Goal: Information Seeking & Learning: Learn about a topic

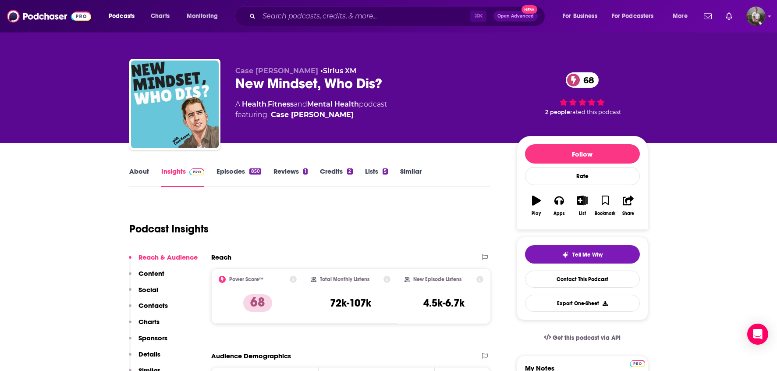
click at [233, 171] on link "Episodes 850" at bounding box center [238, 177] width 44 height 20
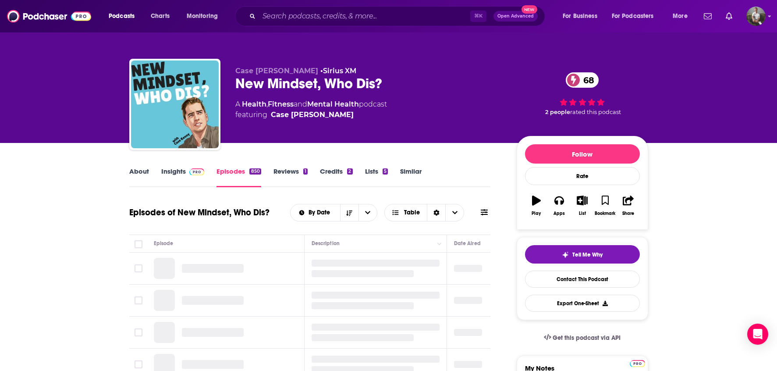
scroll to position [113, 0]
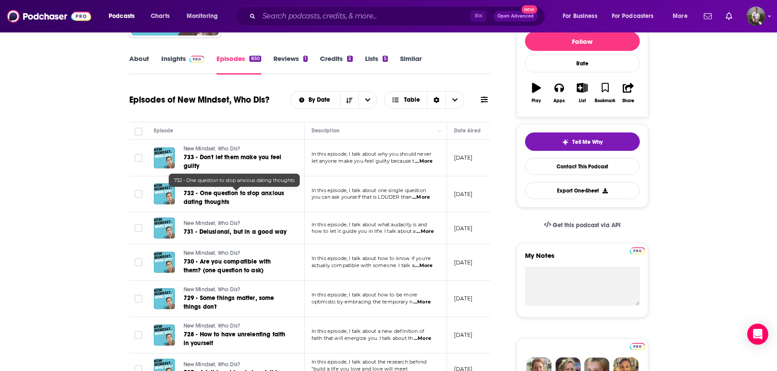
click at [216, 191] on span "732 - One question to stop anxious dating thoughts" at bounding box center [234, 197] width 101 height 16
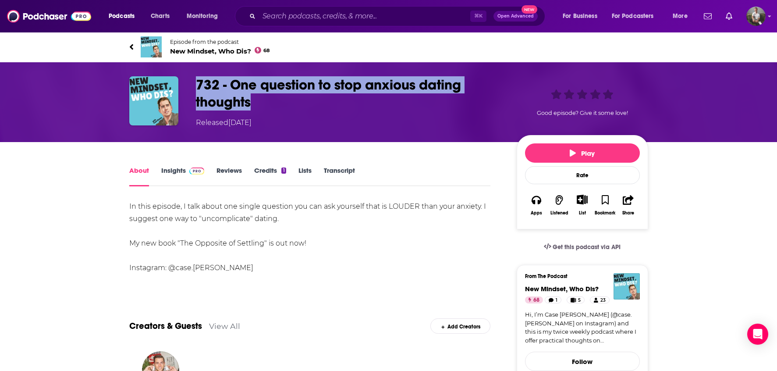
drag, startPoint x: 197, startPoint y: 81, endPoint x: 249, endPoint y: 104, distance: 56.7
click at [249, 104] on h1 "732 - One question to stop anxious dating thoughts" at bounding box center [349, 93] width 307 height 34
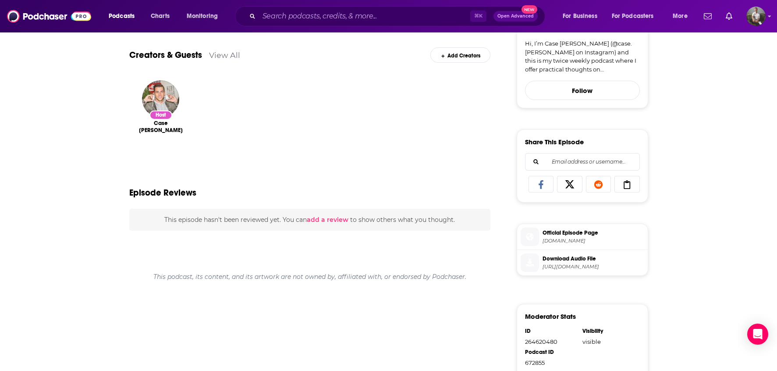
scroll to position [21, 0]
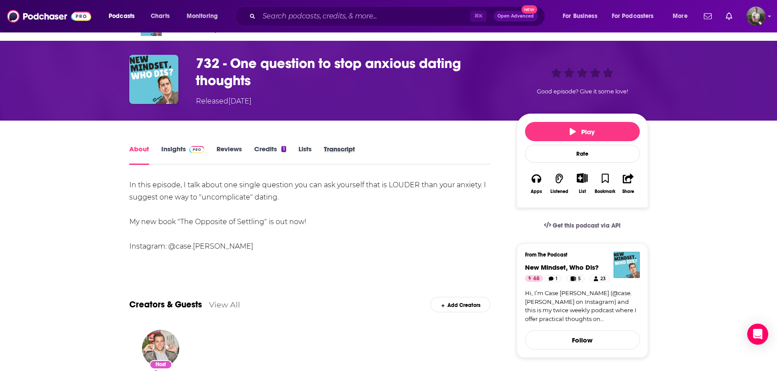
click at [356, 149] on div "Transcript" at bounding box center [345, 155] width 43 height 20
click at [347, 150] on link "Transcript" at bounding box center [339, 155] width 31 height 20
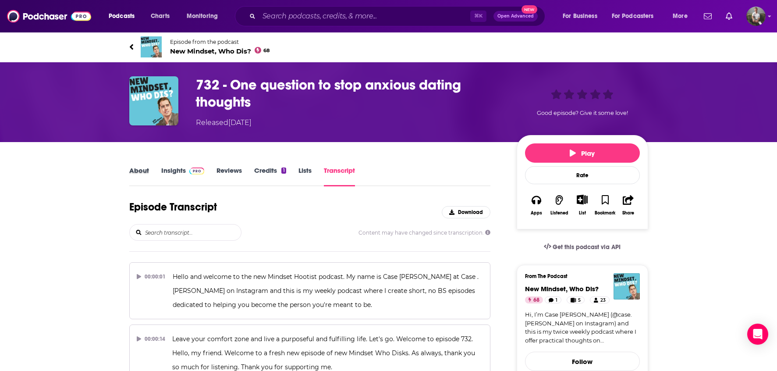
click at [150, 169] on div "About" at bounding box center [145, 176] width 32 height 20
click at [143, 169] on link "About" at bounding box center [139, 176] width 20 height 20
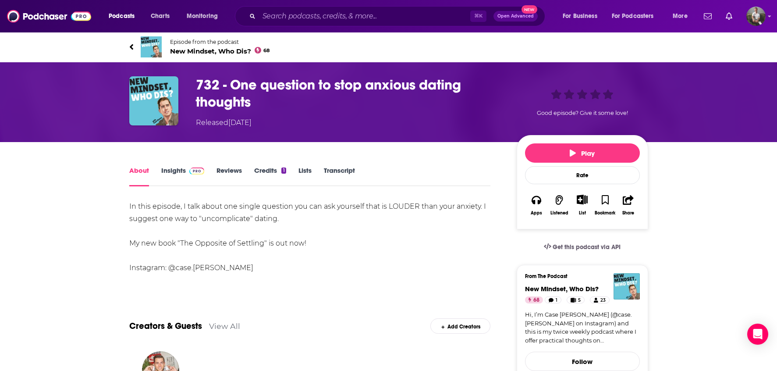
click at [559, 319] on link "Hi, I’m Case [PERSON_NAME] (@case.[PERSON_NAME] on Instagram) and this is my tw…" at bounding box center [582, 327] width 115 height 34
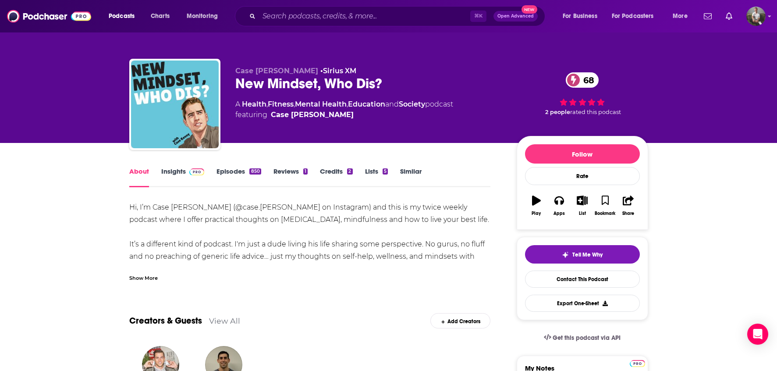
click at [243, 256] on div "Hi, I’m Case [PERSON_NAME] (@case.[PERSON_NAME] on Instagram) and this is my tw…" at bounding box center [309, 250] width 361 height 98
click at [152, 274] on div "Show More" at bounding box center [143, 277] width 28 height 8
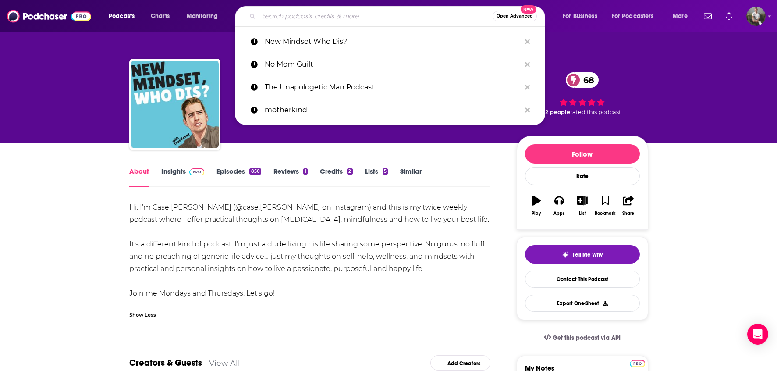
click at [426, 11] on input "Search podcasts, credits, & more..." at bounding box center [375, 16] width 233 height 14
paste input "Blocks w/ [PERSON_NAME]"
type input "Blocks w/ [PERSON_NAME]"
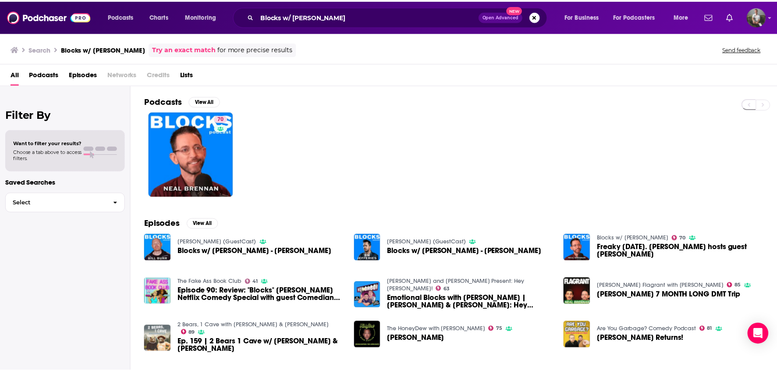
scroll to position [20, 0]
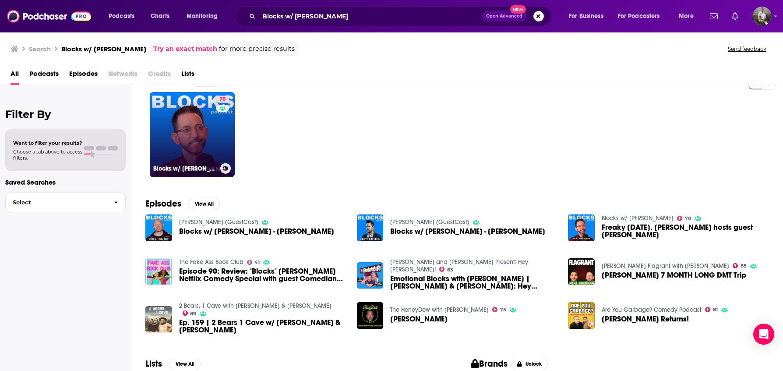
click at [199, 143] on link "70 Blocks w/ [PERSON_NAME]" at bounding box center [192, 134] width 85 height 85
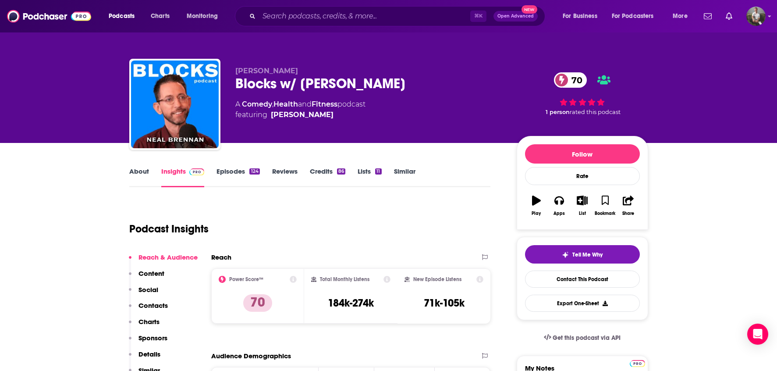
click at [235, 168] on link "Episodes 124" at bounding box center [237, 177] width 43 height 20
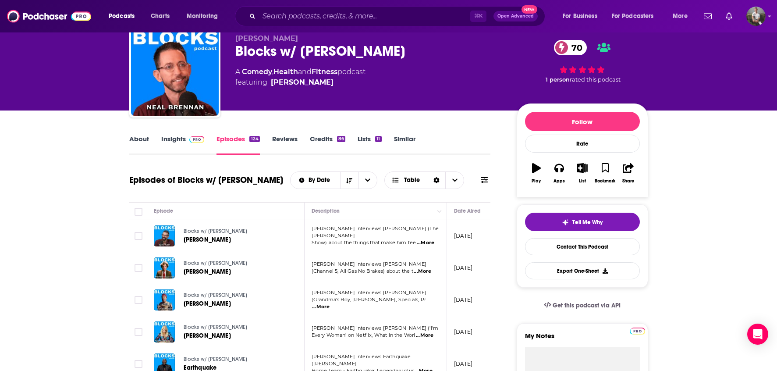
scroll to position [16, 0]
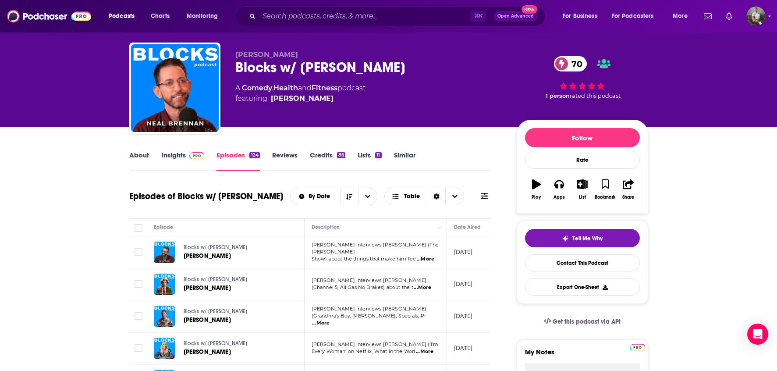
click at [280, 154] on link "Reviews" at bounding box center [284, 161] width 25 height 20
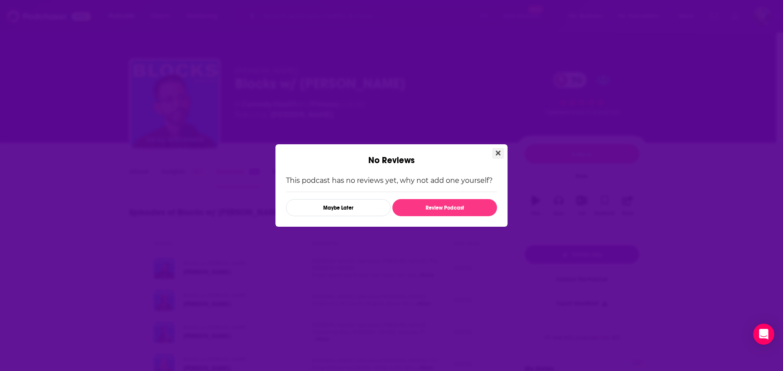
click at [499, 148] on button "Close" at bounding box center [498, 153] width 12 height 11
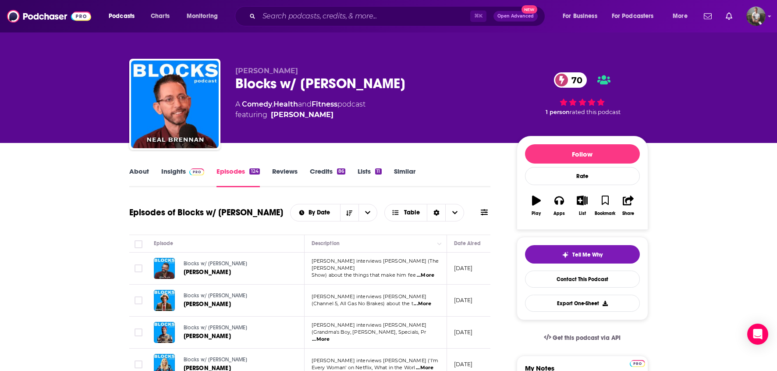
click at [350, 263] on span "[PERSON_NAME] interviews [PERSON_NAME] (The [PERSON_NAME]" at bounding box center [374, 264] width 127 height 13
click at [406, 273] on span "Show) about the things that make him fee" at bounding box center [363, 275] width 105 height 6
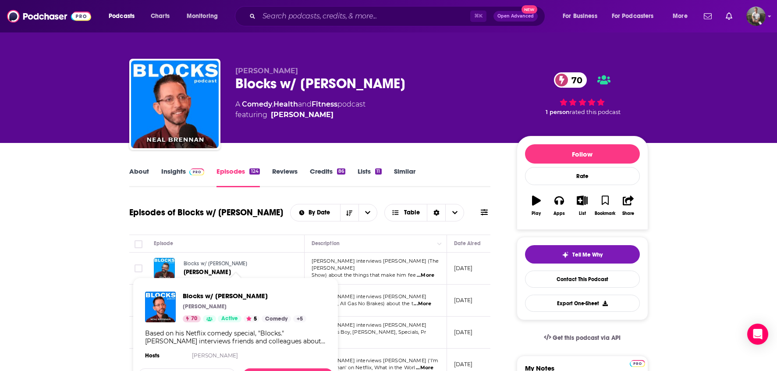
click at [183, 265] on div "Blocks w/ [PERSON_NAME] [PERSON_NAME]" at bounding box center [221, 268] width 134 height 21
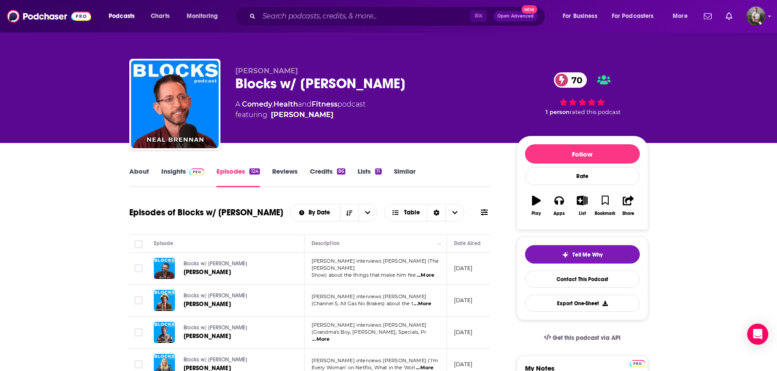
click at [188, 267] on link "Blocks w/ [PERSON_NAME]" at bounding box center [236, 264] width 104 height 8
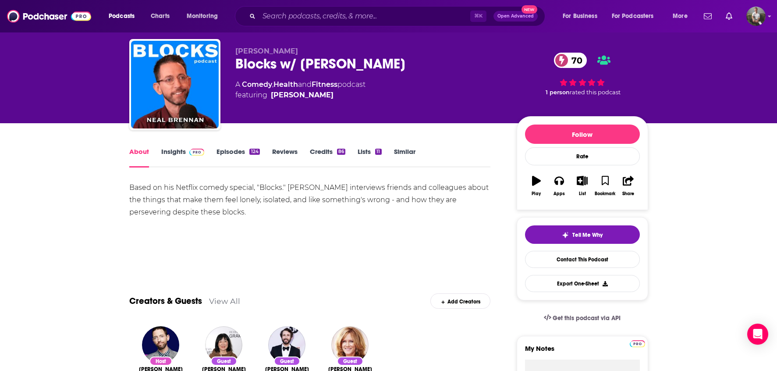
scroll to position [251, 0]
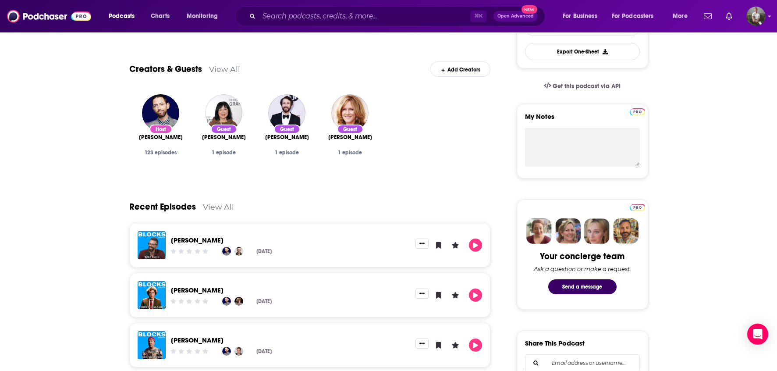
click at [197, 232] on div "[PERSON_NAME] [DATE]" at bounding box center [291, 245] width 250 height 28
click at [189, 240] on link "[PERSON_NAME]" at bounding box center [197, 240] width 53 height 8
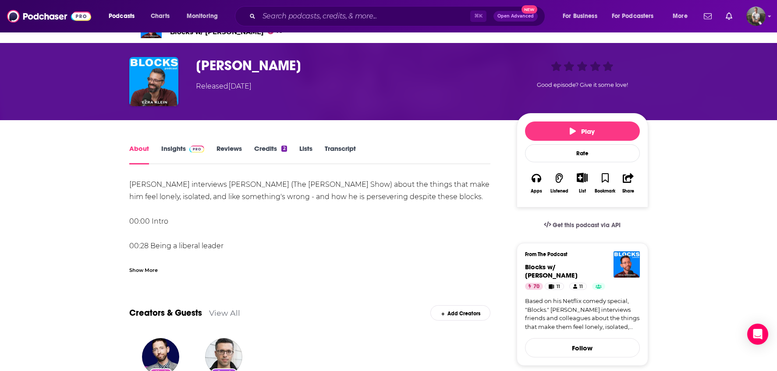
click at [155, 270] on div "Show More" at bounding box center [143, 269] width 28 height 8
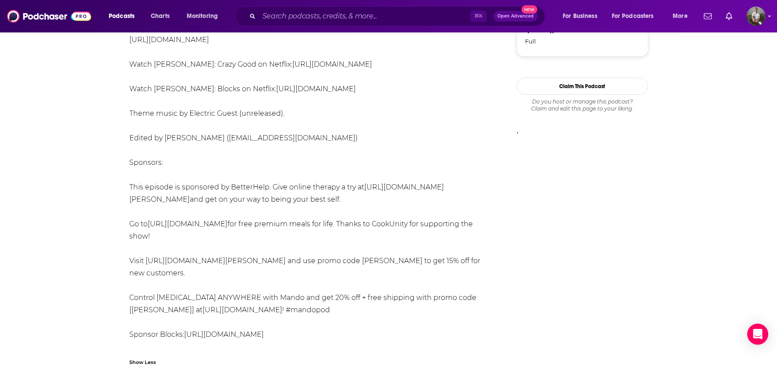
scroll to position [939, 0]
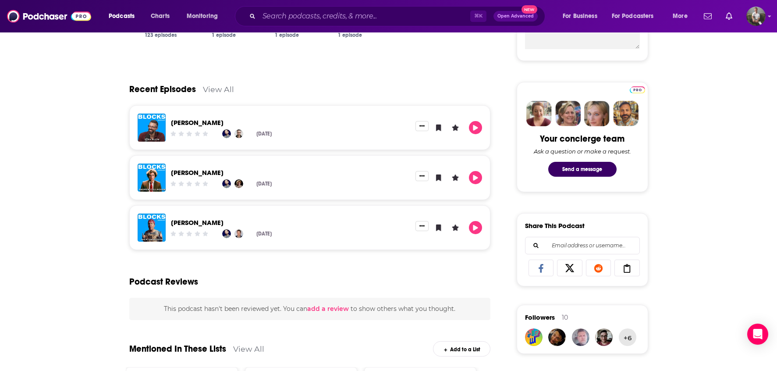
scroll to position [233, 0]
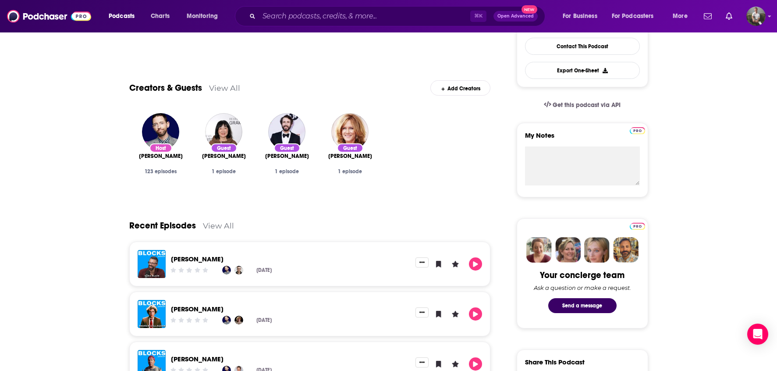
click at [202, 309] on link "[PERSON_NAME]" at bounding box center [197, 308] width 53 height 8
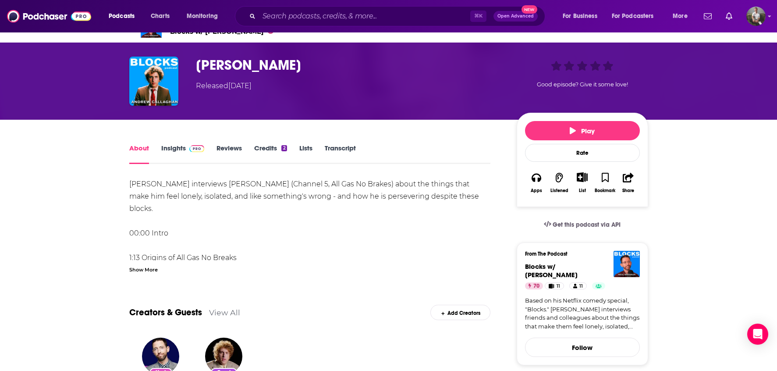
scroll to position [115, 0]
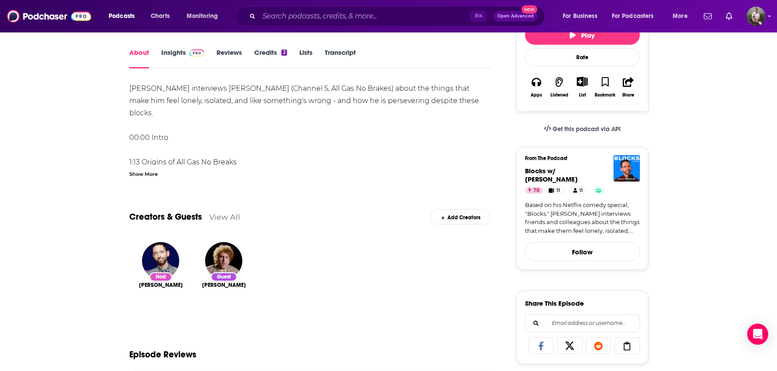
click at [138, 170] on div "Show More" at bounding box center [143, 173] width 28 height 8
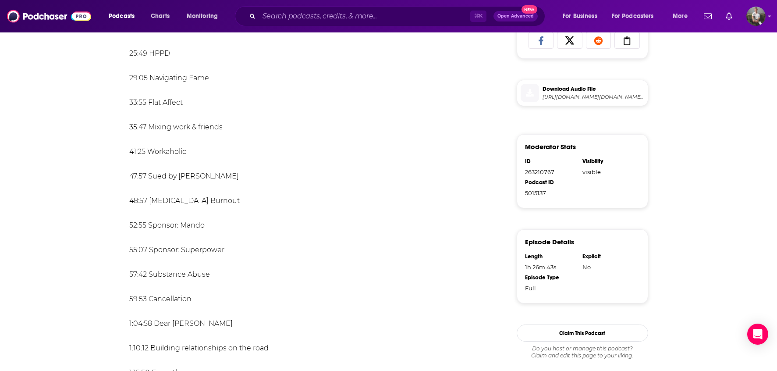
scroll to position [421, 0]
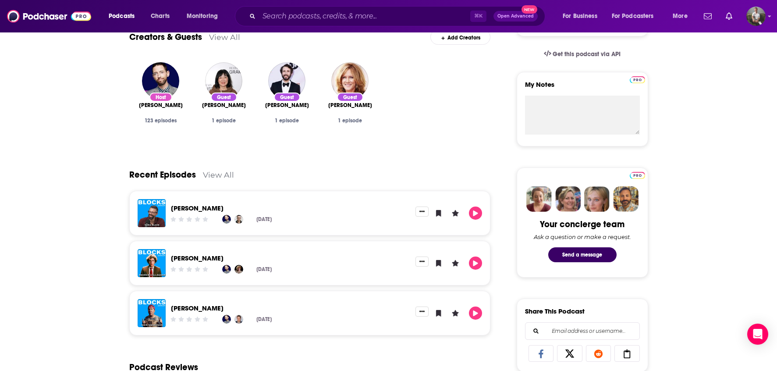
scroll to position [350, 0]
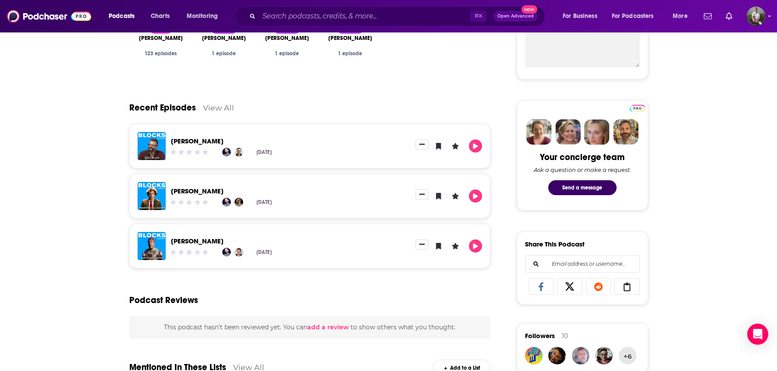
click at [201, 238] on link "[PERSON_NAME]" at bounding box center [197, 241] width 53 height 8
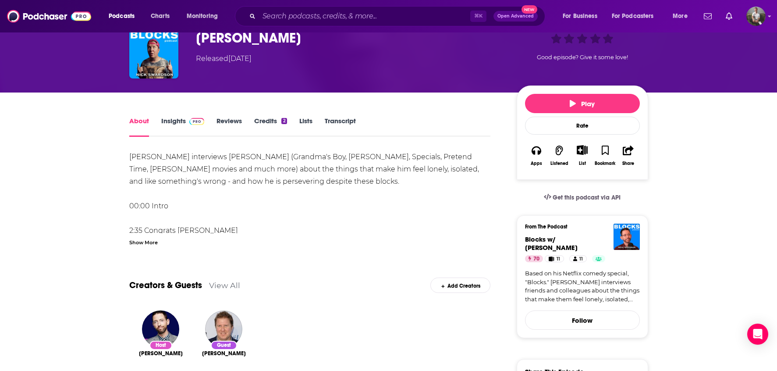
scroll to position [16, 0]
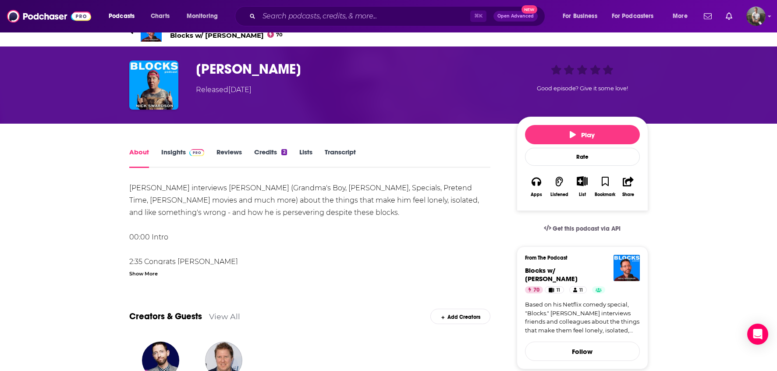
click at [157, 272] on div "Show More" at bounding box center [143, 273] width 28 height 8
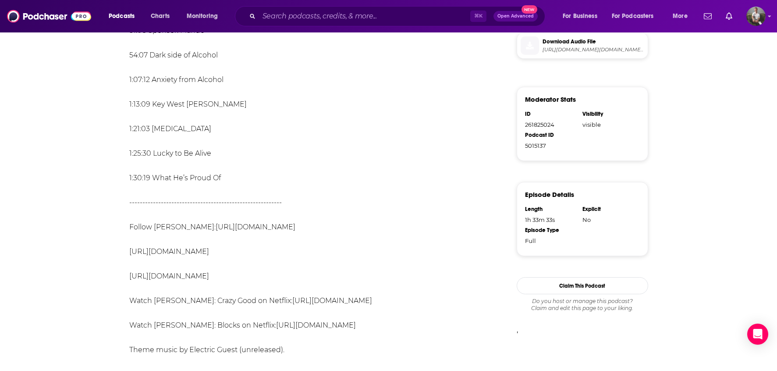
scroll to position [0, 0]
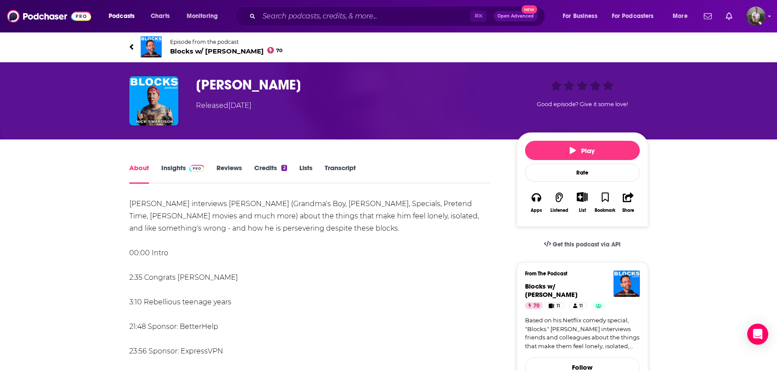
click at [129, 46] on icon at bounding box center [131, 46] width 4 height 9
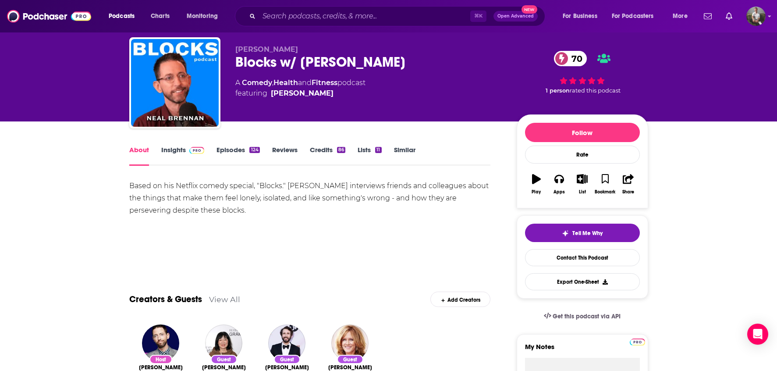
scroll to position [22, 0]
click at [228, 152] on link "Episodes 124" at bounding box center [237, 155] width 43 height 20
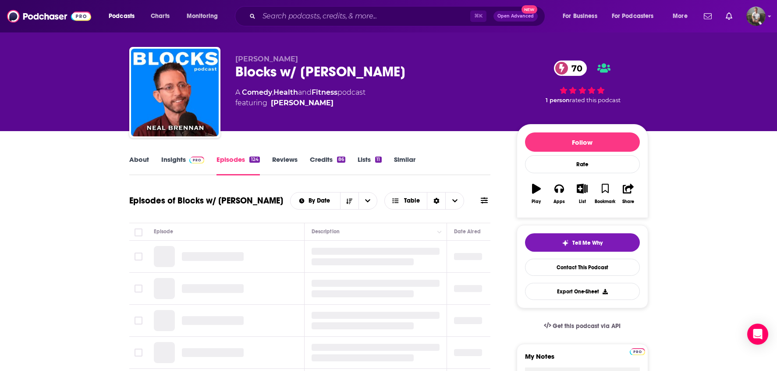
scroll to position [22, 0]
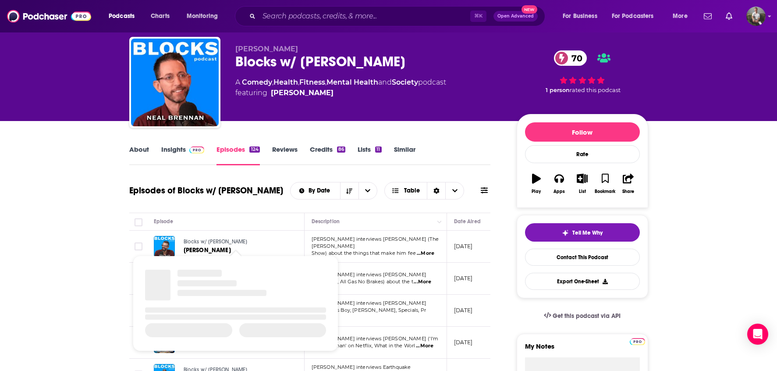
click at [209, 240] on span "Blocks w/ [PERSON_NAME]" at bounding box center [216, 241] width 64 height 6
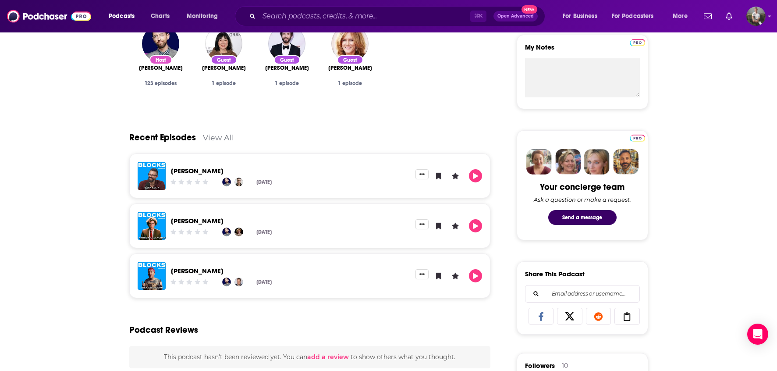
scroll to position [336, 0]
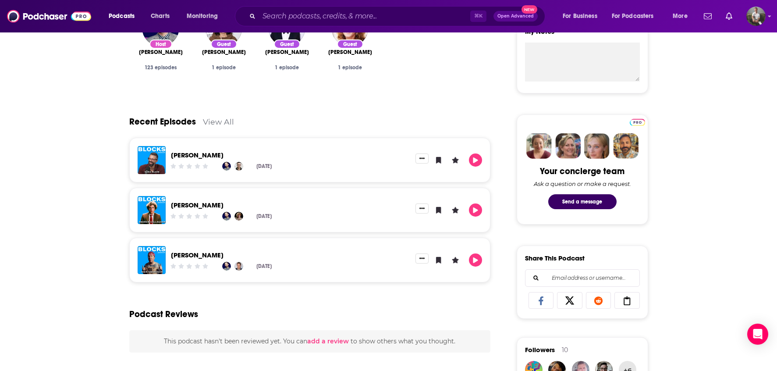
click at [184, 153] on link "[PERSON_NAME]" at bounding box center [197, 155] width 53 height 8
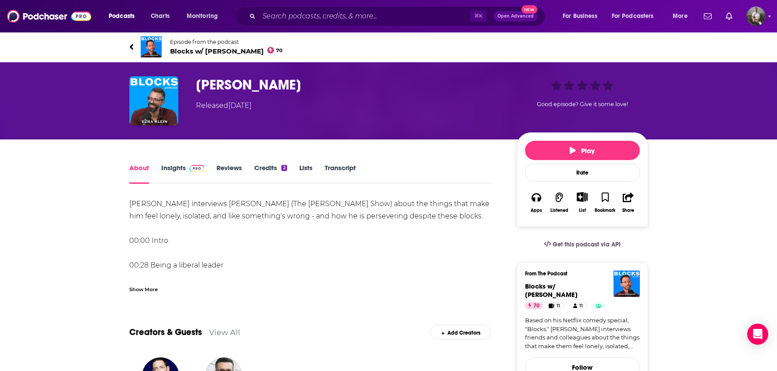
click at [148, 284] on div "Show More" at bounding box center [143, 288] width 28 height 8
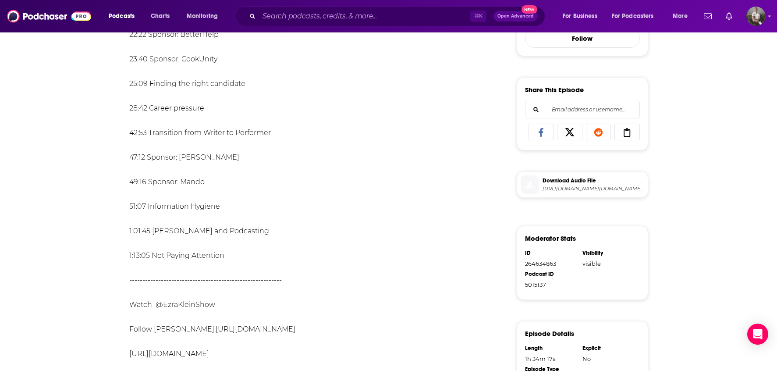
scroll to position [485, 0]
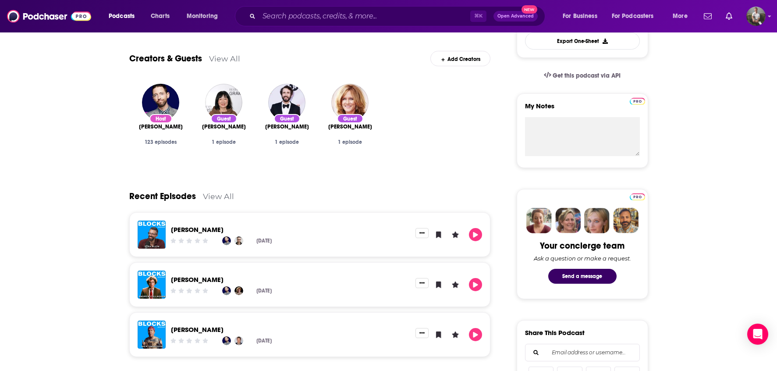
scroll to position [262, 0]
click at [203, 328] on link "[PERSON_NAME]" at bounding box center [197, 329] width 53 height 8
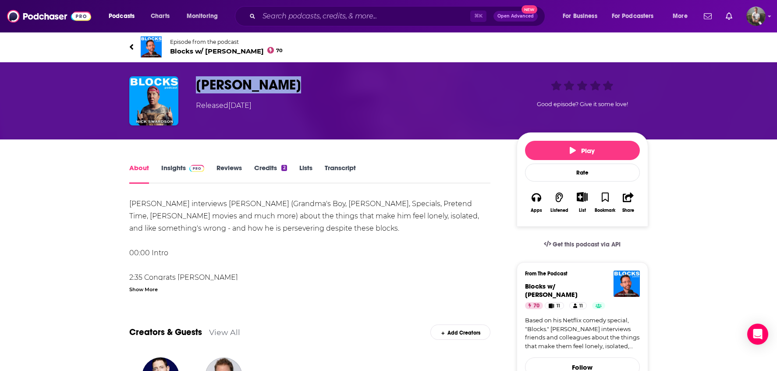
drag, startPoint x: 194, startPoint y: 83, endPoint x: 316, endPoint y: 83, distance: 121.8
click at [316, 83] on div "[PERSON_NAME] Released [DATE] Good episode? Give it some love!" at bounding box center [388, 100] width 519 height 49
copy h1 "[PERSON_NAME]"
click at [179, 49] on span "Blocks w/ [PERSON_NAME] 70" at bounding box center [226, 51] width 113 height 8
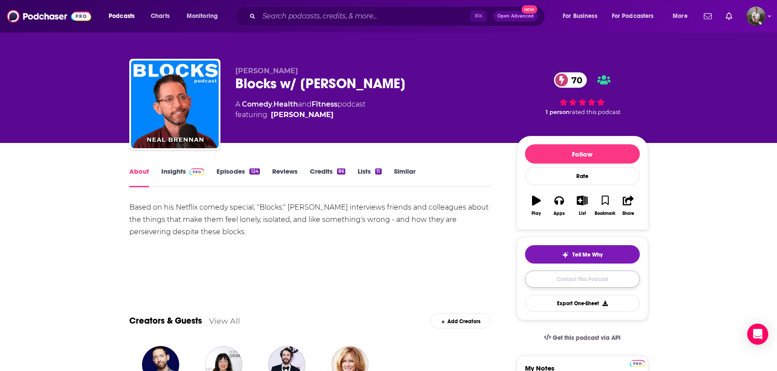
click at [574, 280] on link "Contact This Podcast" at bounding box center [582, 278] width 115 height 17
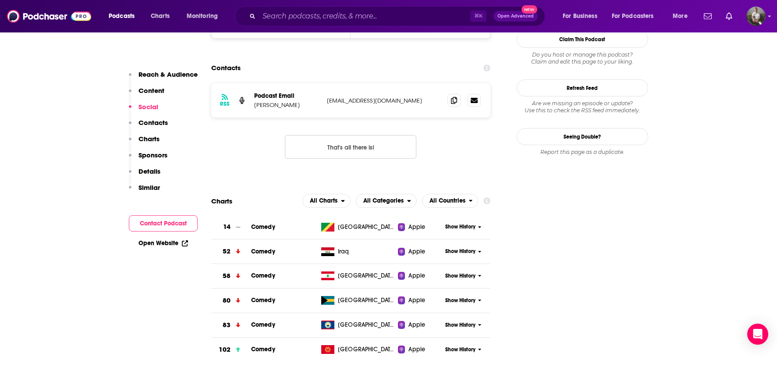
scroll to position [637, 0]
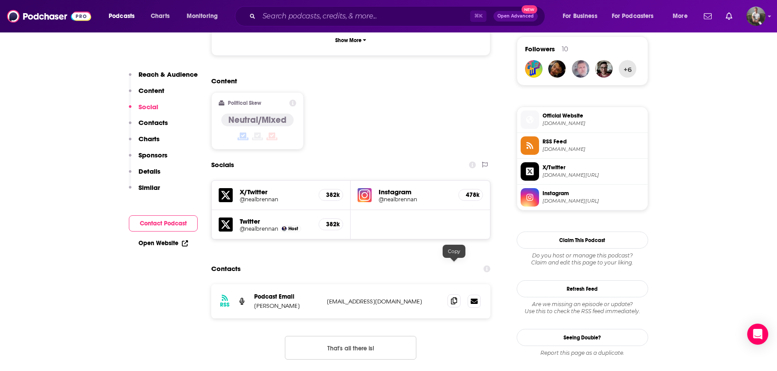
click at [454, 297] on icon at bounding box center [454, 300] width 6 height 7
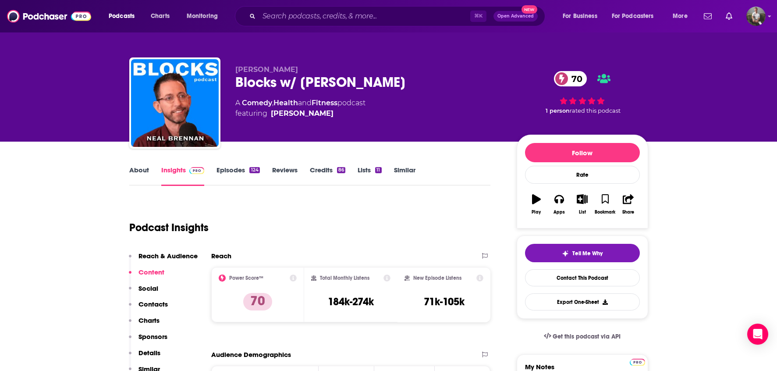
scroll to position [0, 0]
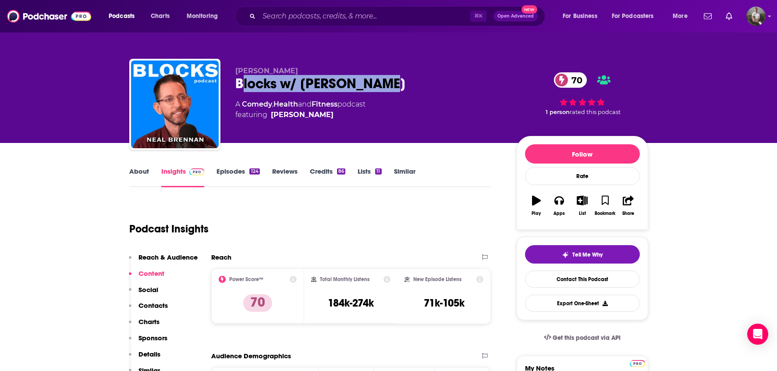
drag, startPoint x: 400, startPoint y: 82, endPoint x: 241, endPoint y: 87, distance: 158.6
click at [241, 87] on div "Blocks w/ [PERSON_NAME] 70" at bounding box center [368, 83] width 267 height 17
click at [414, 221] on div "Podcast Insights" at bounding box center [306, 223] width 354 height 45
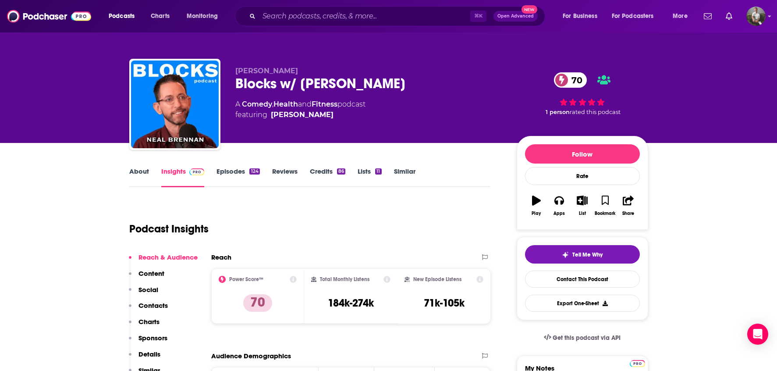
click at [233, 173] on link "Episodes 124" at bounding box center [237, 177] width 43 height 20
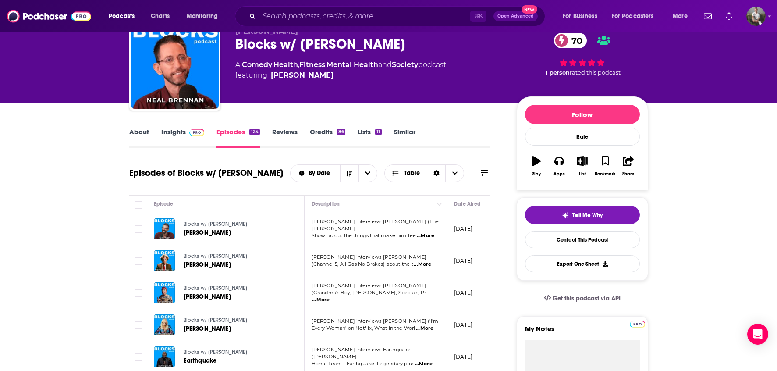
scroll to position [103, 0]
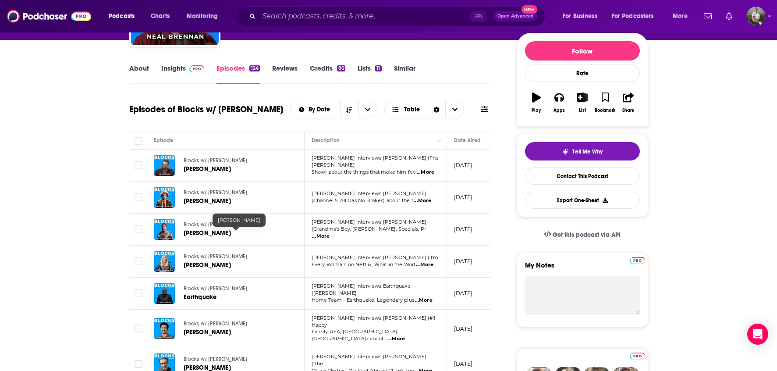
click at [211, 229] on span "[PERSON_NAME]" at bounding box center [207, 232] width 47 height 7
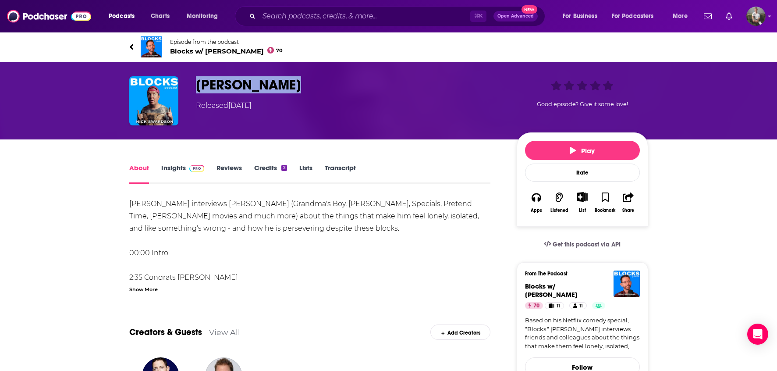
drag, startPoint x: 196, startPoint y: 81, endPoint x: 291, endPoint y: 80, distance: 95.1
click at [291, 80] on h1 "[PERSON_NAME]" at bounding box center [349, 84] width 307 height 17
copy h1 "[PERSON_NAME]"
click at [301, 17] on input "Search podcasts, credits, & more..." at bounding box center [364, 16] width 211 height 14
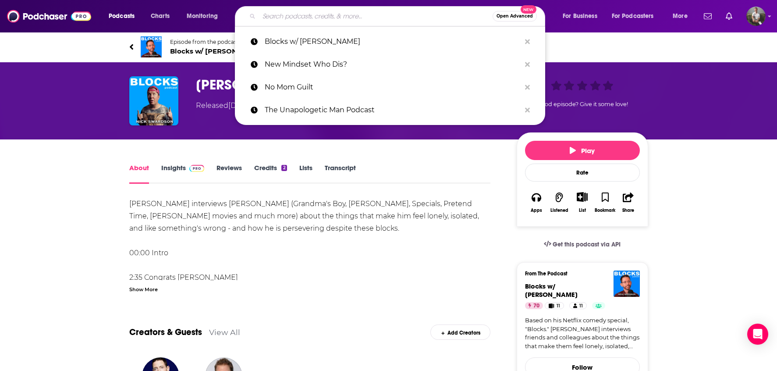
paste input "Darling, Shine!"
type input "Darling, Shine!"
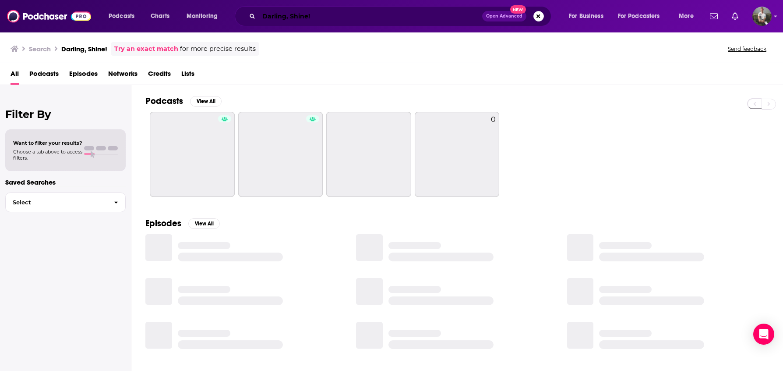
click at [315, 14] on input "Darling, Shine!" at bounding box center [370, 16] width 223 height 14
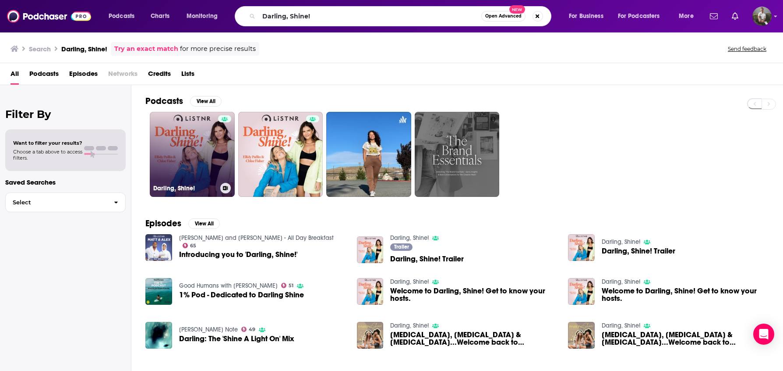
click at [183, 168] on link "Darling, Shine!" at bounding box center [192, 154] width 85 height 85
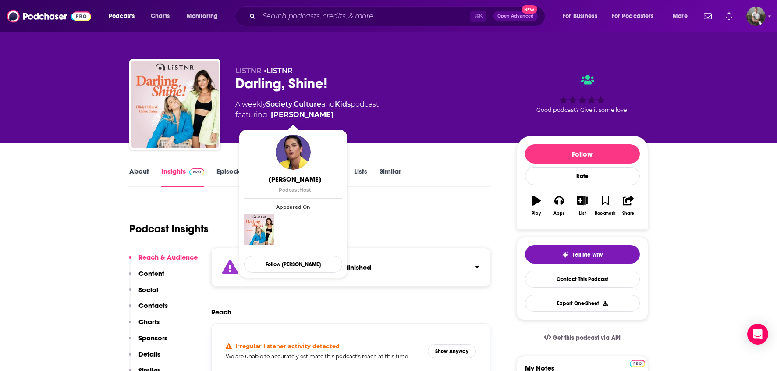
drag, startPoint x: 325, startPoint y: 117, endPoint x: 315, endPoint y: 118, distance: 10.2
click at [315, 118] on span "featuring [PERSON_NAME]" at bounding box center [306, 115] width 143 height 11
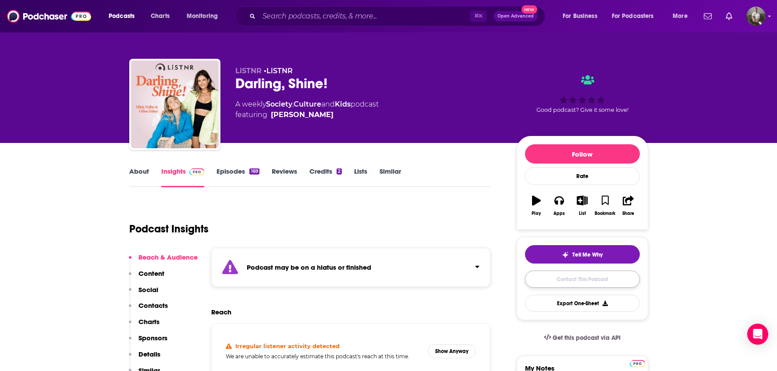
click at [604, 281] on link "Contact This Podcast" at bounding box center [582, 278] width 115 height 17
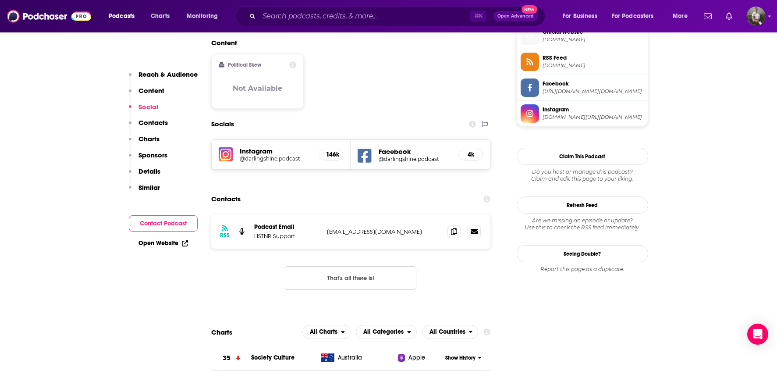
scroll to position [729, 0]
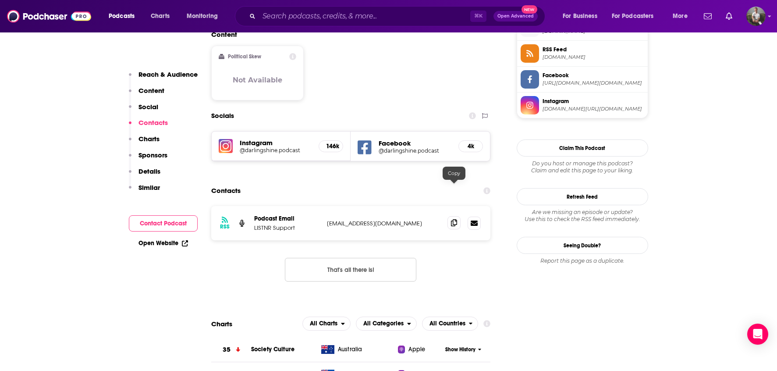
click at [452, 219] on icon at bounding box center [454, 222] width 6 height 7
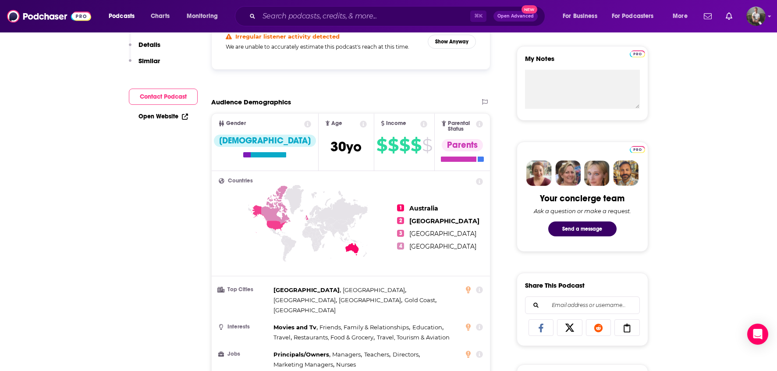
scroll to position [0, 0]
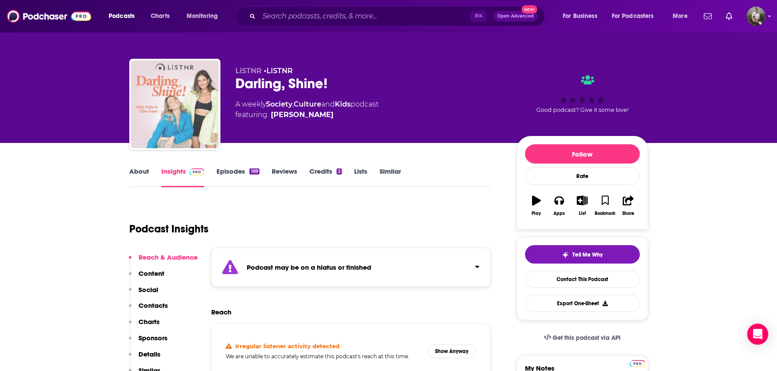
click at [197, 126] on img "Darling, Shine!" at bounding box center [175, 104] width 88 height 88
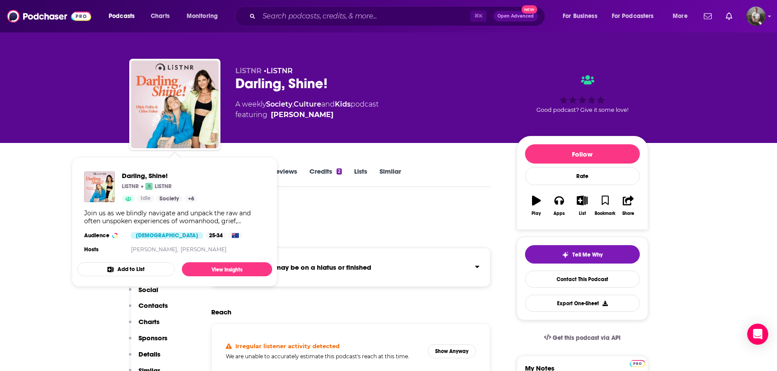
click at [206, 224] on div "Join us as we blindly navigate and unpack the raw and often unspoken experience…" at bounding box center [174, 217] width 181 height 16
click at [234, 213] on div "Join us as we blindly navigate and unpack the raw and often unspoken experience…" at bounding box center [174, 217] width 181 height 16
click at [151, 213] on div "Join us as we blindly navigate and unpack the raw and often unspoken experience…" at bounding box center [174, 217] width 181 height 16
drag, startPoint x: 206, startPoint y: 250, endPoint x: 120, endPoint y: 251, distance: 85.9
click at [120, 251] on section "Hosts [PERSON_NAME], [PERSON_NAME]" at bounding box center [174, 249] width 181 height 7
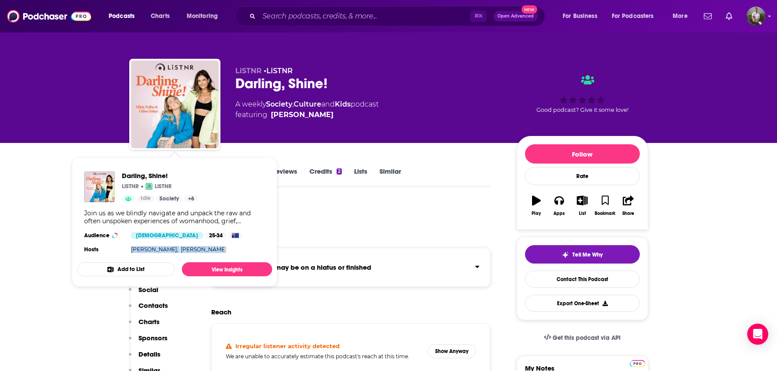
copy section "[PERSON_NAME], [PERSON_NAME]"
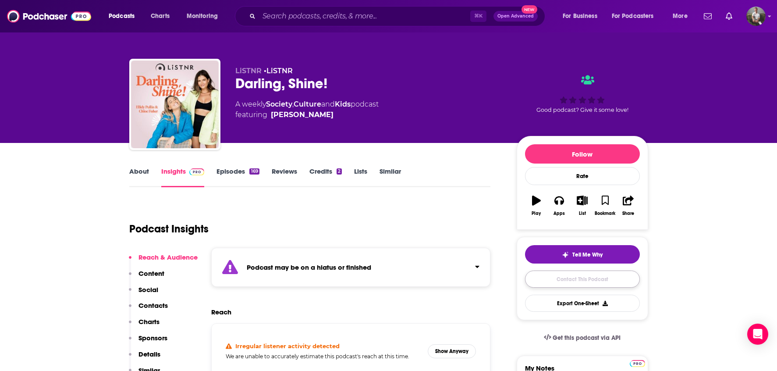
click at [595, 279] on link "Contact This Podcast" at bounding box center [582, 278] width 115 height 17
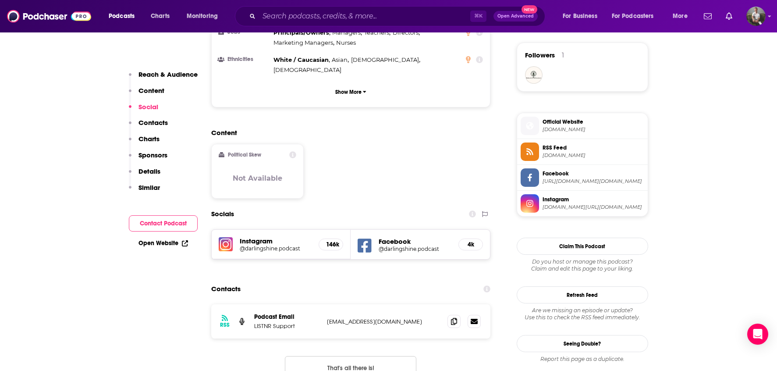
scroll to position [614, 0]
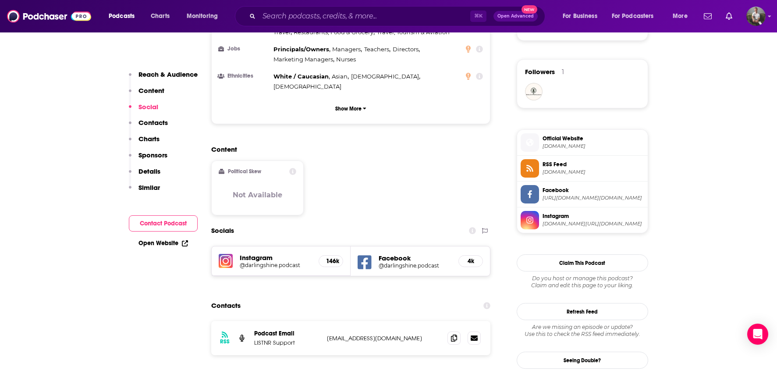
click at [260, 253] on h5 "Instagram" at bounding box center [276, 257] width 72 height 8
click at [166, 240] on link "Open Website" at bounding box center [162, 242] width 49 height 7
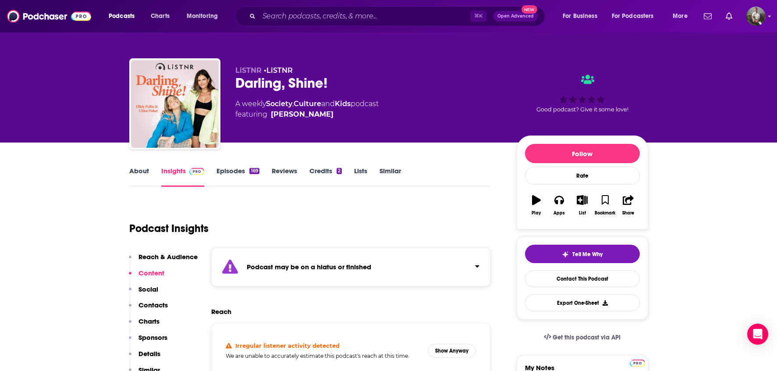
scroll to position [0, 0]
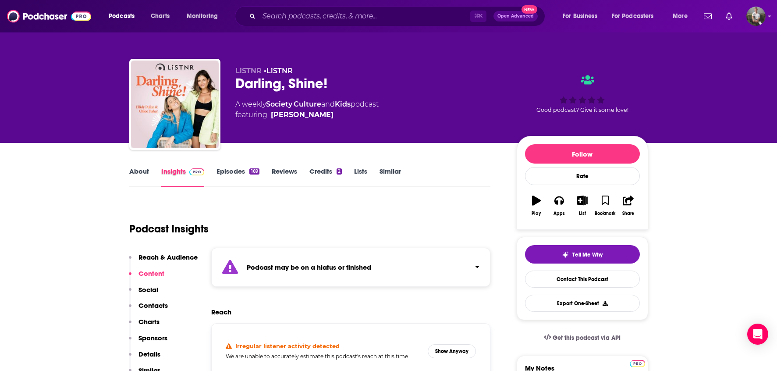
click at [212, 178] on div "Insights" at bounding box center [189, 177] width 56 height 20
click at [221, 174] on link "Episodes 169" at bounding box center [237, 177] width 42 height 20
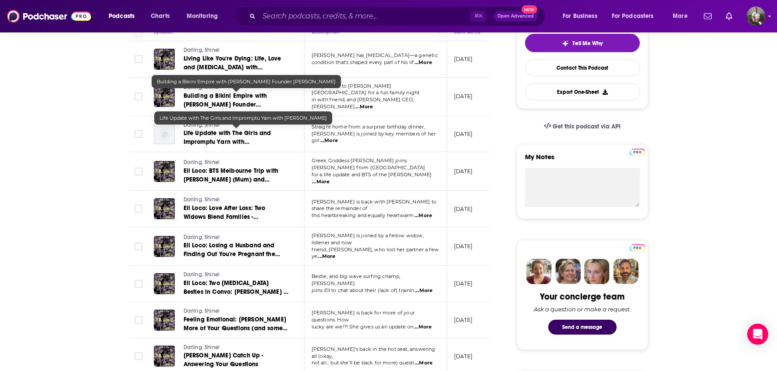
scroll to position [214, 0]
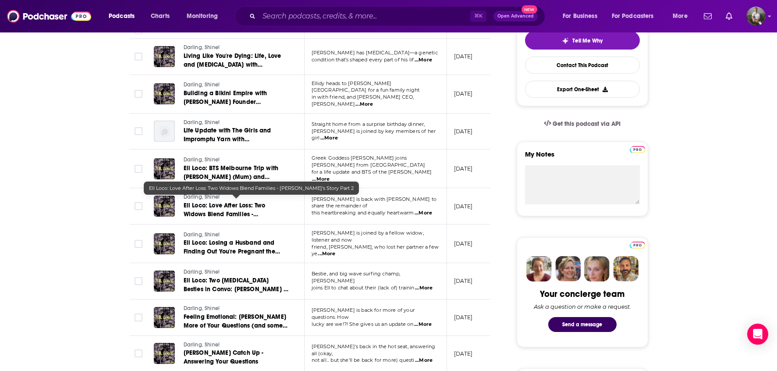
click at [246, 208] on span "Ell Loco: Love After Loss: Two Widows Blend Families - [PERSON_NAME]'s Story Pa…" at bounding box center [227, 214] width 86 height 25
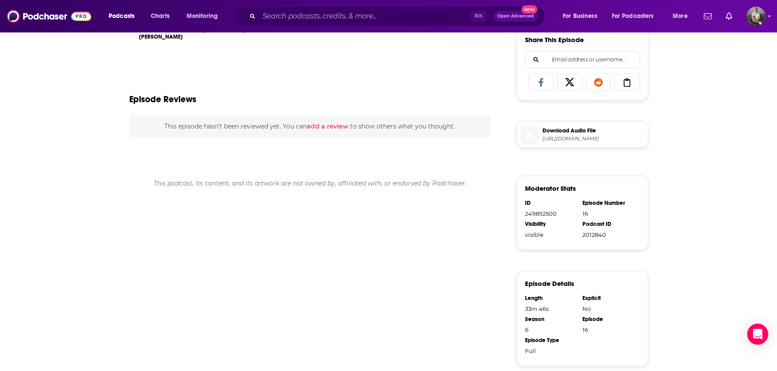
scroll to position [132, 0]
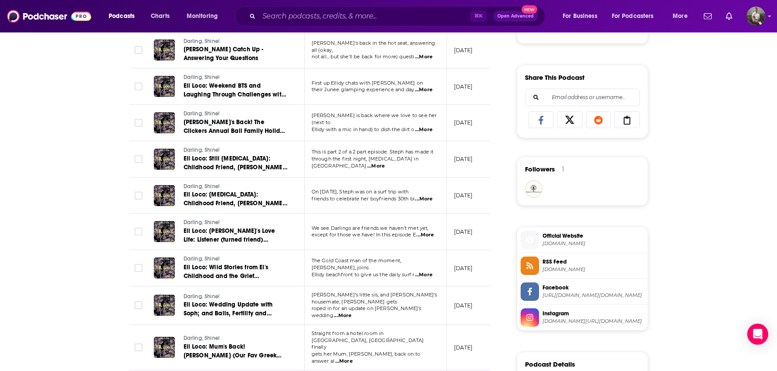
scroll to position [611, 0]
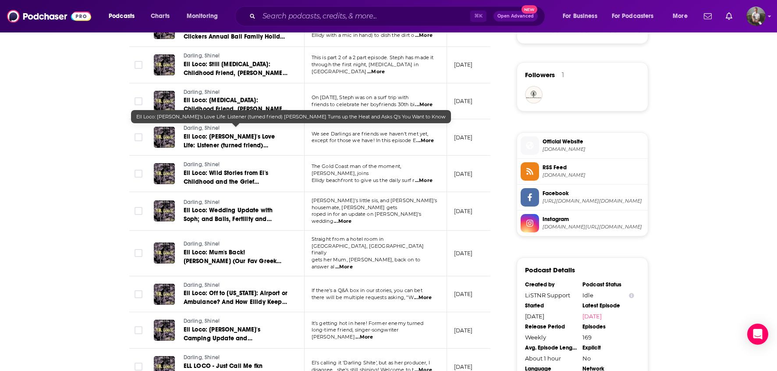
click at [258, 133] on span "Ell Loco: [PERSON_NAME]'s Love Life: Listener (turned friend) [PERSON_NAME] Tur…" at bounding box center [233, 150] width 99 height 34
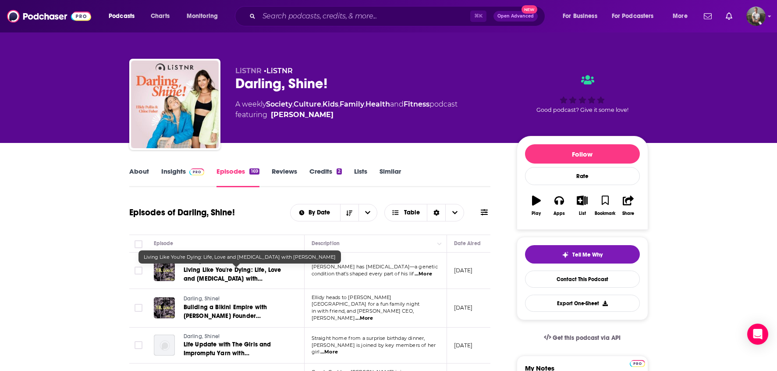
click at [219, 273] on span "Living Like You're Dying: Life, Love and [MEDICAL_DATA] with [PERSON_NAME]" at bounding box center [233, 278] width 98 height 25
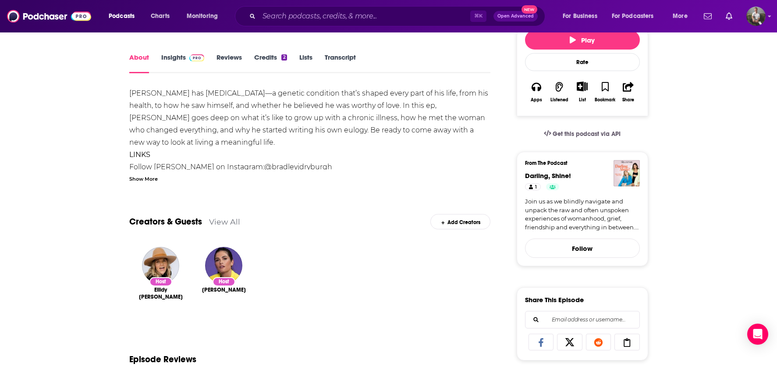
scroll to position [352, 0]
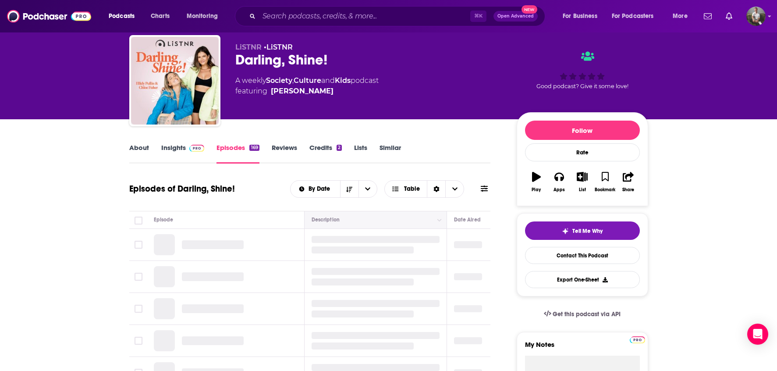
scroll to position [105, 0]
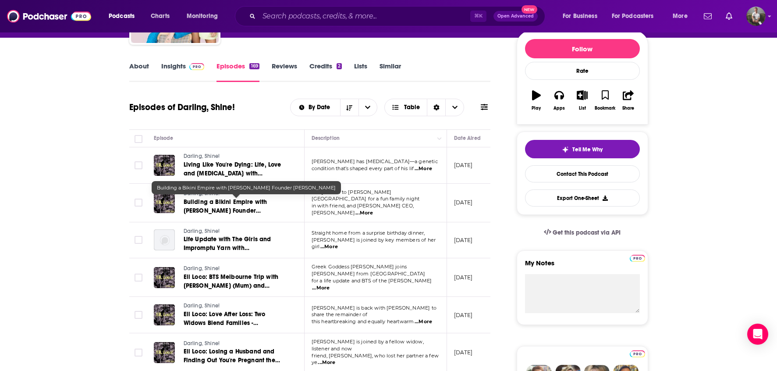
click at [254, 205] on span "Building a Bikini Empire with [PERSON_NAME] Founder [PERSON_NAME]" at bounding box center [226, 210] width 84 height 25
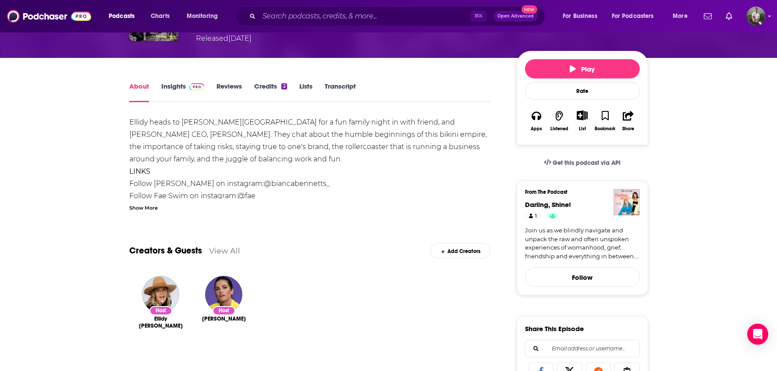
scroll to position [107, 0]
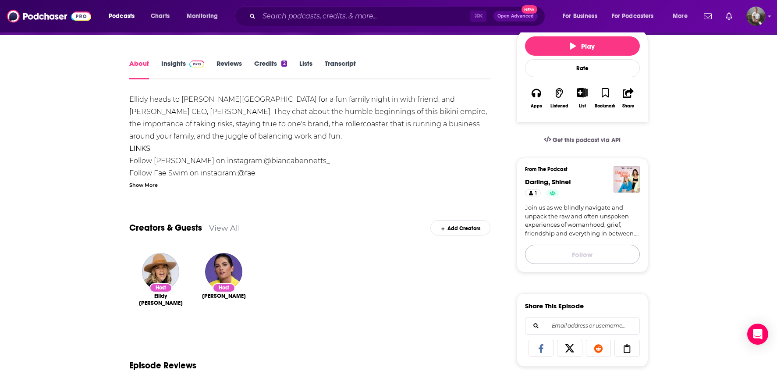
click at [557, 249] on button "Follow" at bounding box center [582, 253] width 115 height 19
click at [551, 224] on link "Join us as we blindly navigate and unpack the raw and often unspoken experience…" at bounding box center [582, 220] width 115 height 34
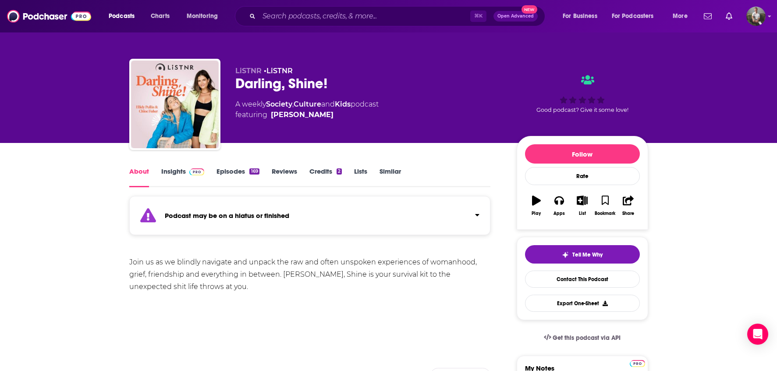
click at [130, 257] on div "Join us as we blindly navigate and unpack the raw and often unspoken experience…" at bounding box center [309, 274] width 361 height 37
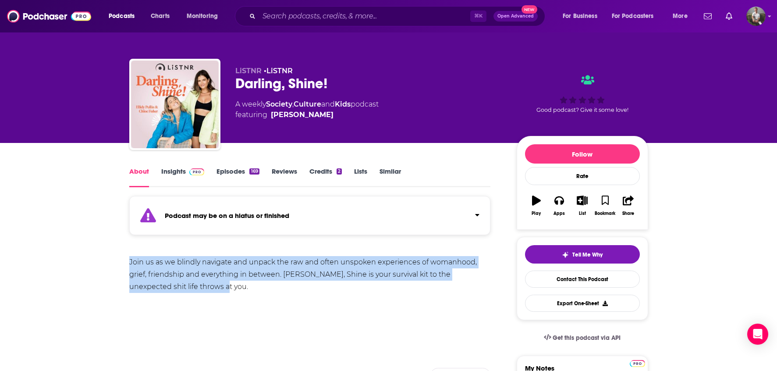
drag, startPoint x: 125, startPoint y: 261, endPoint x: 173, endPoint y: 269, distance: 48.5
copy div "Join us as we blindly navigate and unpack the raw and often unspoken experience…"
